Goal: Information Seeking & Learning: Learn about a topic

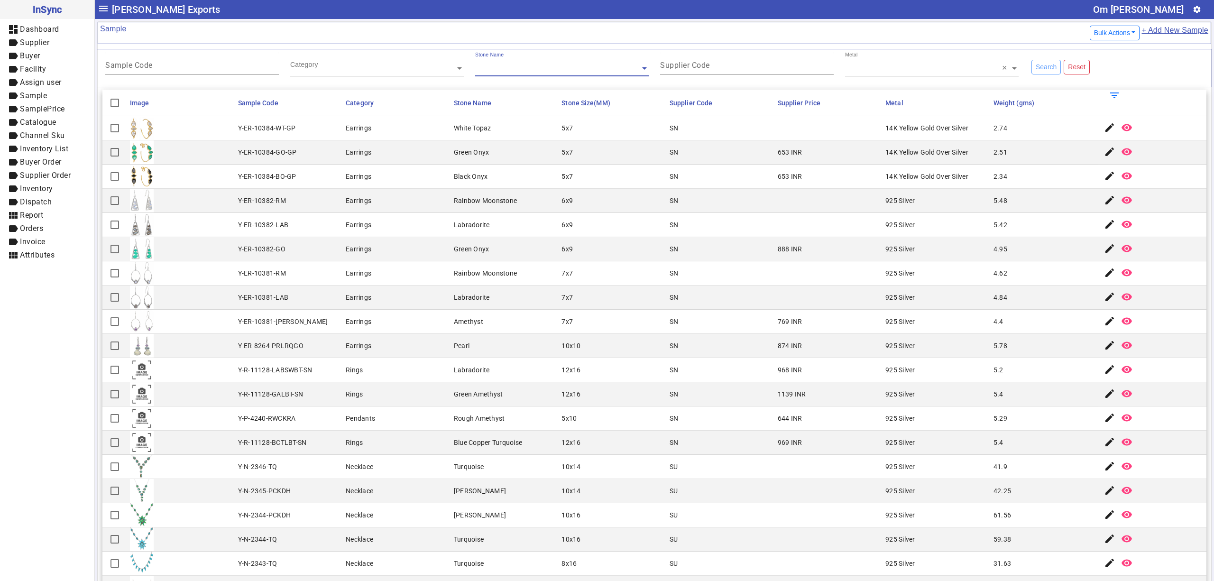
click at [478, 236] on mat-cell "Labradorite" at bounding box center [505, 225] width 108 height 24
click at [656, 431] on mat-cell "5x10" at bounding box center [613, 418] width 108 height 24
click at [417, 412] on mat-cell "Pendants" at bounding box center [397, 418] width 108 height 24
click at [482, 389] on mat-cell "Green Amethyst" at bounding box center [505, 394] width 108 height 24
click at [540, 417] on mat-cell "Rough Amethyst" at bounding box center [505, 418] width 108 height 24
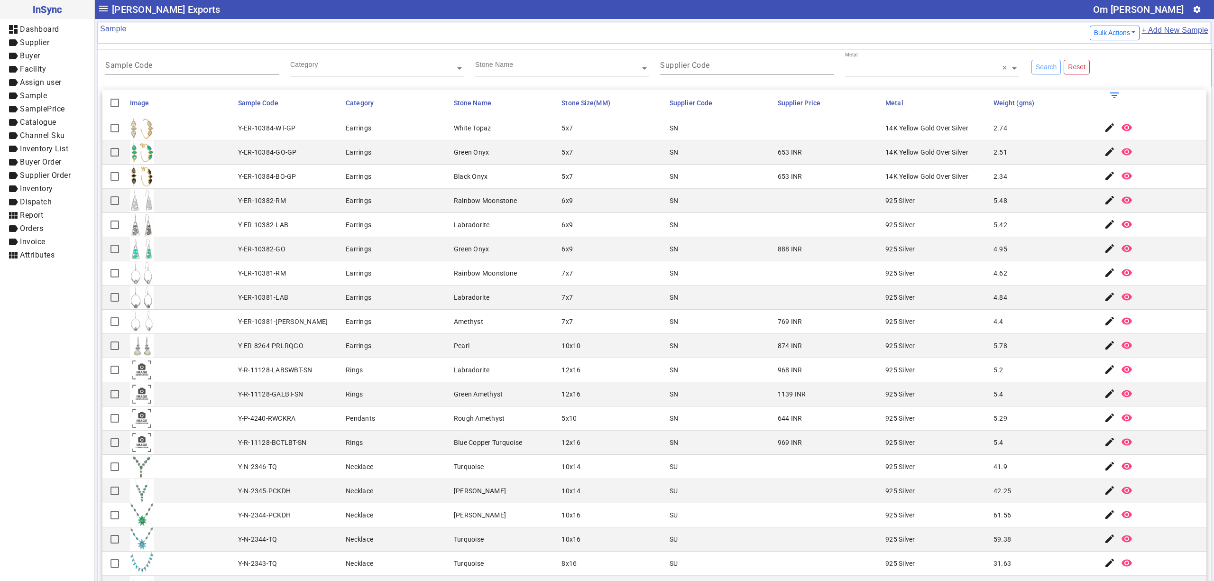
click at [560, 404] on mat-cell "12x16" at bounding box center [613, 394] width 108 height 24
click at [614, 448] on mat-cell "12x16" at bounding box center [613, 443] width 108 height 24
click at [501, 342] on mat-cell "Pearl" at bounding box center [505, 346] width 108 height 24
click at [469, 372] on div "Labradorite" at bounding box center [472, 369] width 36 height 9
click at [689, 431] on mat-cell "SN" at bounding box center [721, 418] width 108 height 24
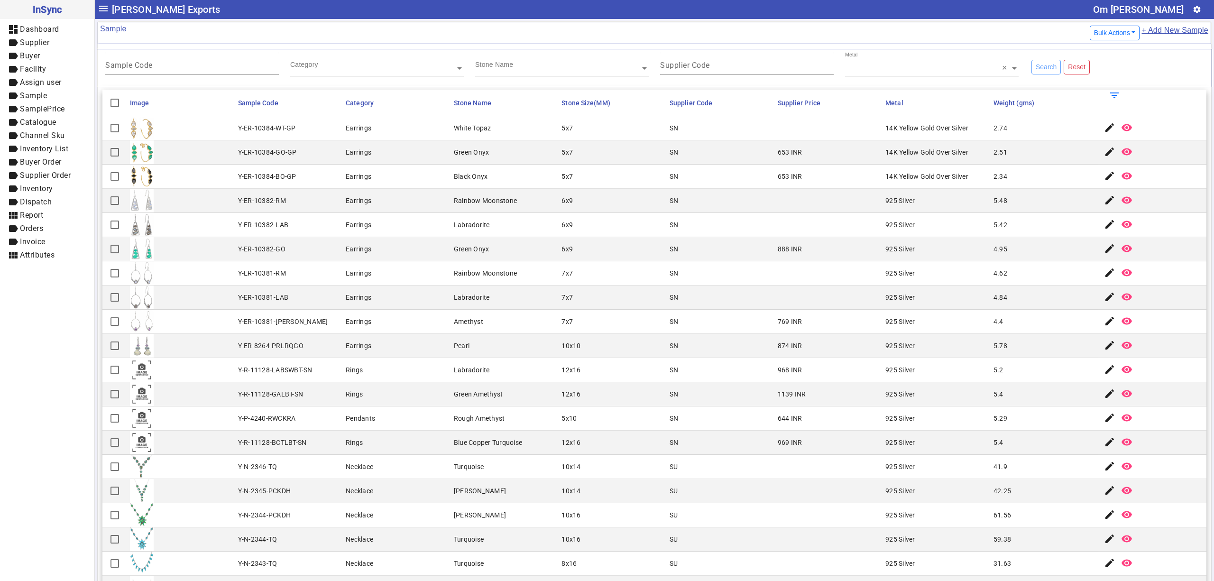
click at [372, 239] on mat-cell "Earrings" at bounding box center [397, 249] width 108 height 24
click at [709, 398] on mat-cell "SN" at bounding box center [721, 394] width 108 height 24
